Goal: Information Seeking & Learning: Check status

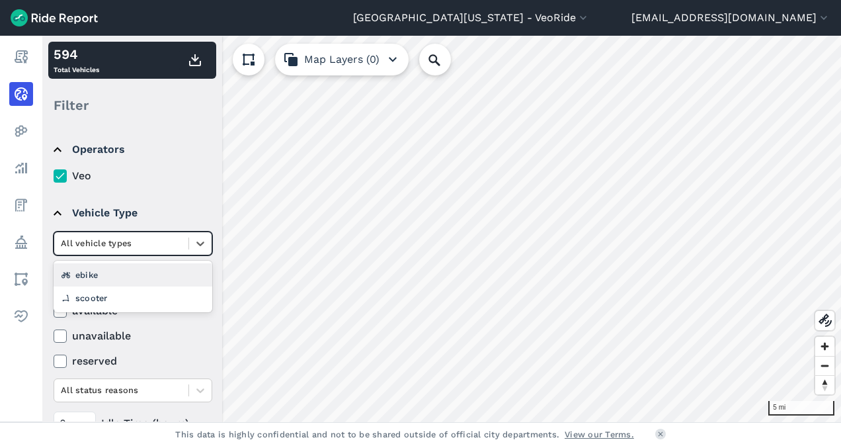
click at [62, 239] on input "text" at bounding box center [62, 243] width 3 height 13
click at [161, 176] on label "Veo" at bounding box center [133, 176] width 159 height 16
click at [54, 176] on input "Veo" at bounding box center [54, 172] width 0 height 9
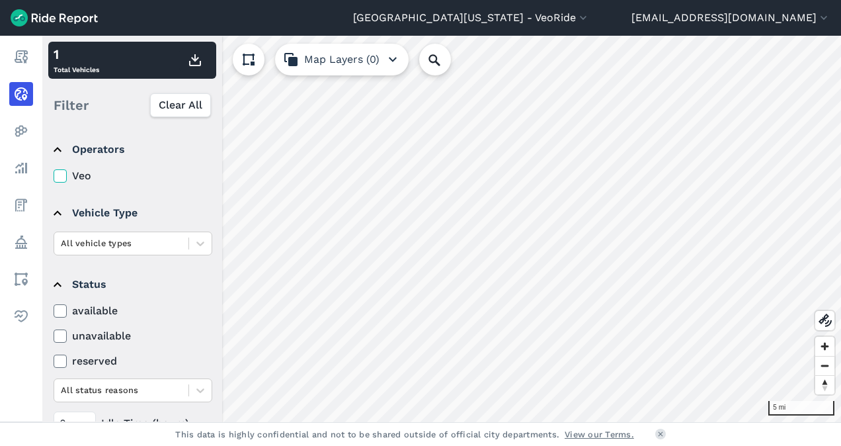
click at [61, 305] on icon at bounding box center [60, 310] width 12 height 13
click at [54, 305] on input "available" at bounding box center [54, 307] width 0 height 9
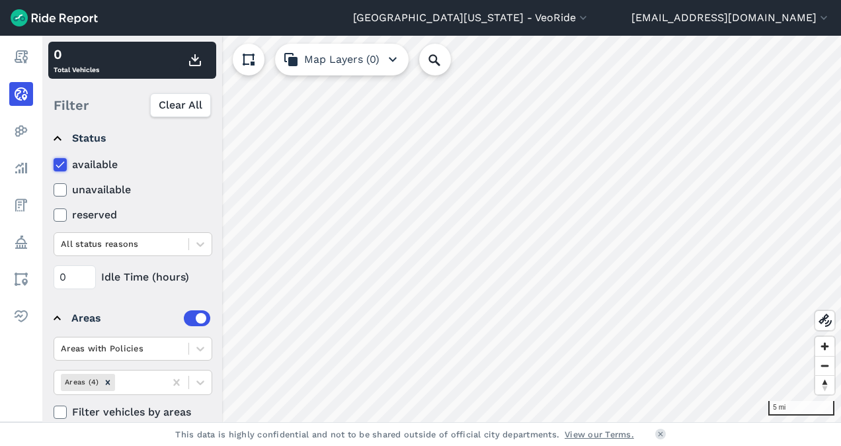
scroll to position [163, 0]
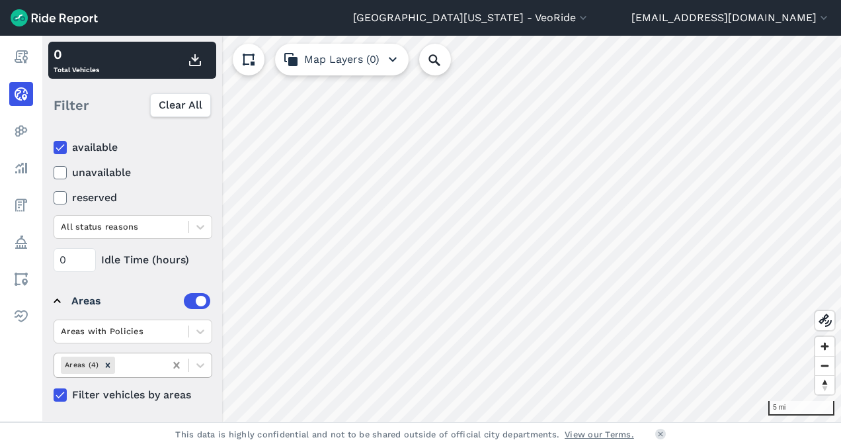
click at [177, 362] on icon at bounding box center [176, 365] width 6 height 7
click at [176, 362] on icon at bounding box center [176, 365] width 6 height 7
click at [108, 362] on icon "Remove Areas (4)" at bounding box center [107, 364] width 9 height 9
click at [201, 364] on icon at bounding box center [200, 365] width 8 height 5
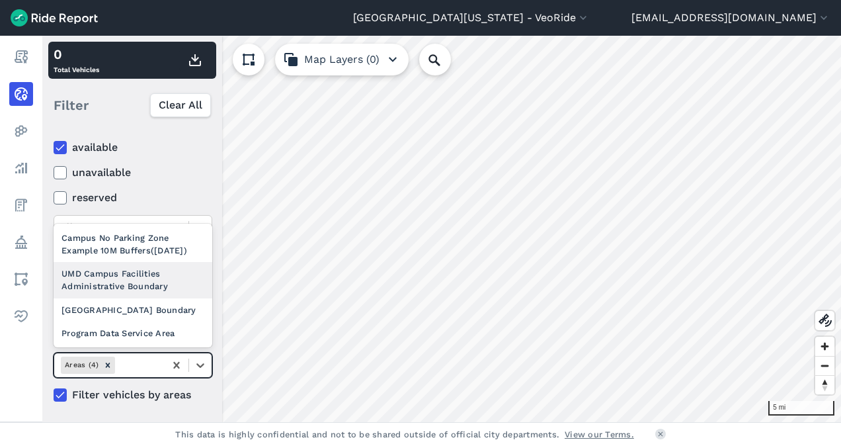
click at [151, 271] on div "UMD Campus Facilities Administrative Boundary" at bounding box center [133, 280] width 159 height 36
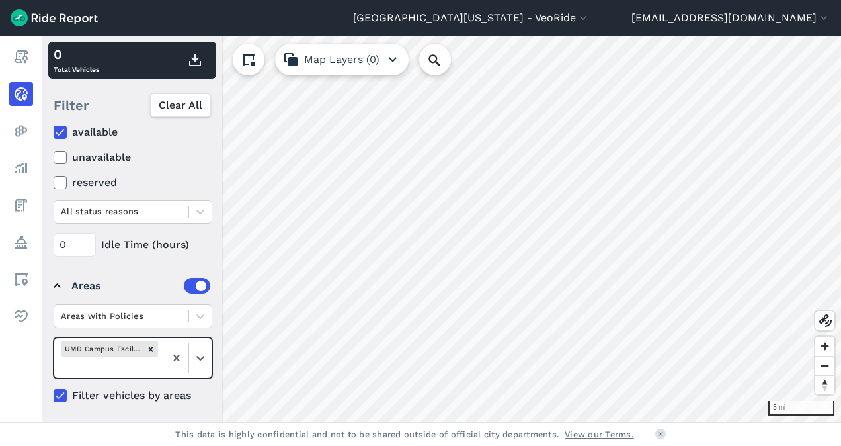
scroll to position [180, 0]
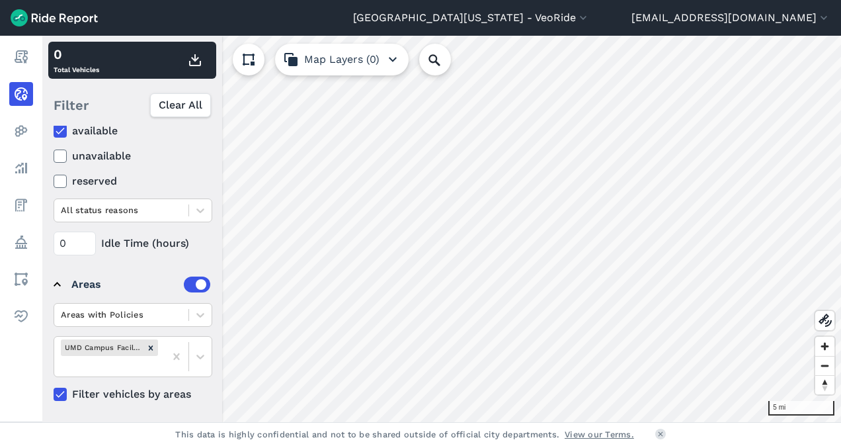
click at [58, 390] on icon at bounding box center [60, 393] width 12 height 13
click at [54, 390] on input "Filter vehicles by areas" at bounding box center [54, 390] width 0 height 9
click at [63, 391] on icon at bounding box center [60, 393] width 12 height 13
click at [54, 391] on input "Filter vehicles by areas" at bounding box center [54, 390] width 0 height 9
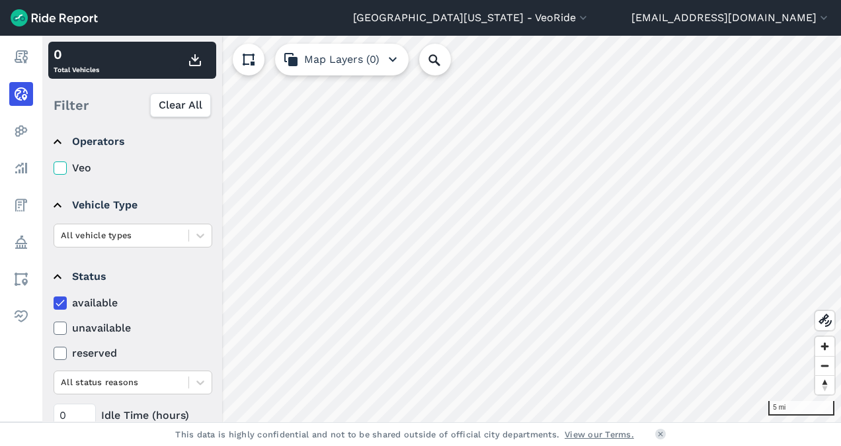
scroll to position [0, 0]
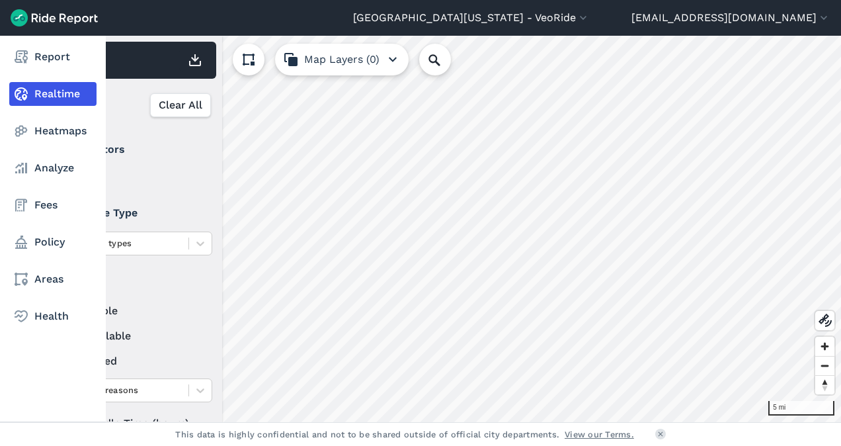
click at [33, 97] on link "Realtime" at bounding box center [52, 94] width 87 height 24
click at [54, 93] on link "Realtime" at bounding box center [52, 94] width 87 height 24
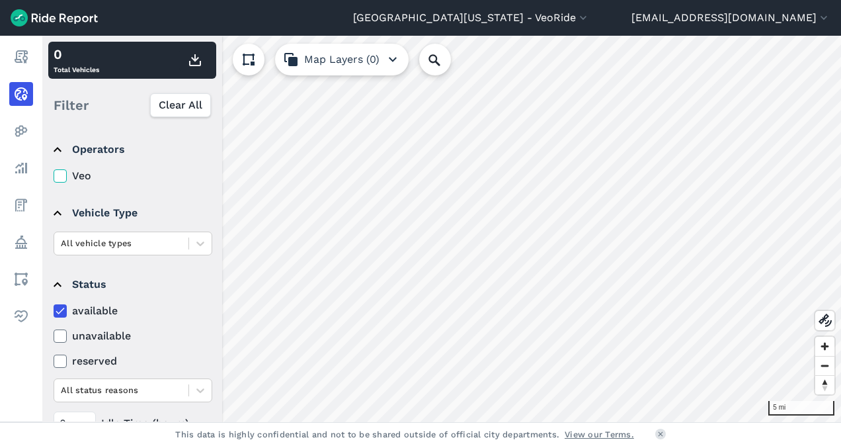
click at [164, 151] on summary "Operators" at bounding box center [132, 149] width 157 height 37
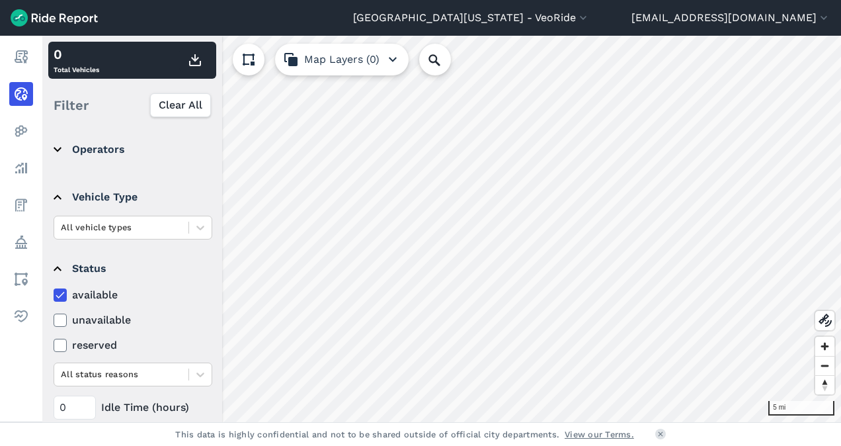
click at [157, 153] on summary "Operators" at bounding box center [132, 149] width 157 height 37
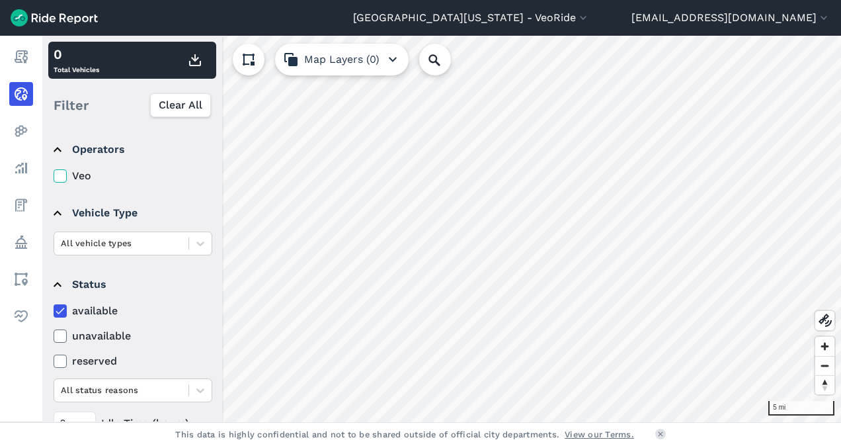
click at [56, 176] on use at bounding box center [60, 176] width 9 height 7
click at [54, 176] on input "Veo" at bounding box center [54, 172] width 0 height 9
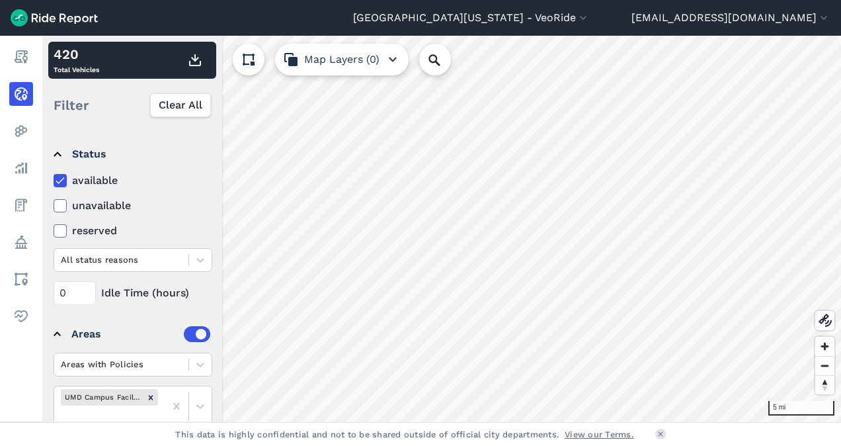
scroll to position [180, 0]
